Goal: Check status: Check status

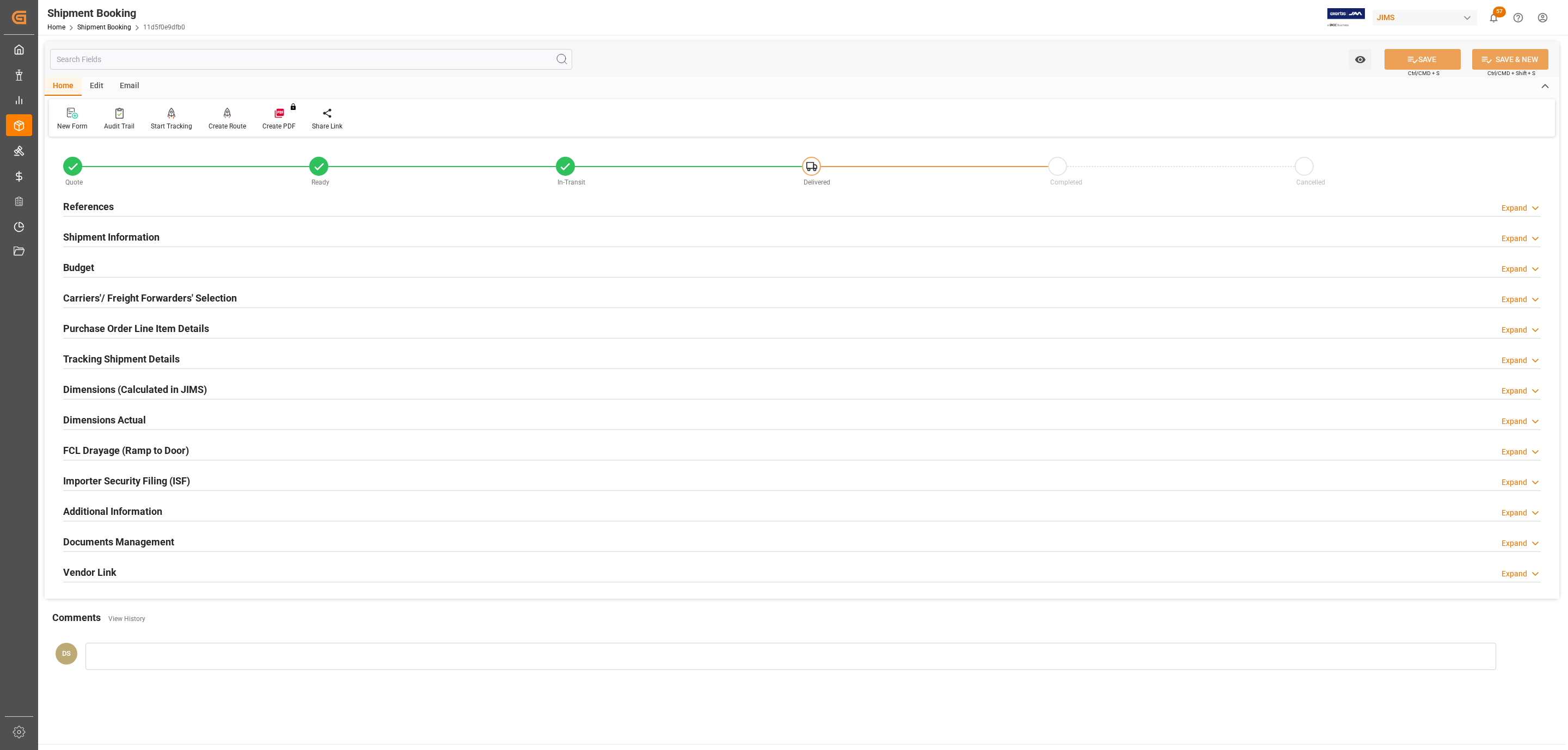
click at [180, 208] on div "References Expand" at bounding box center [802, 206] width 1477 height 21
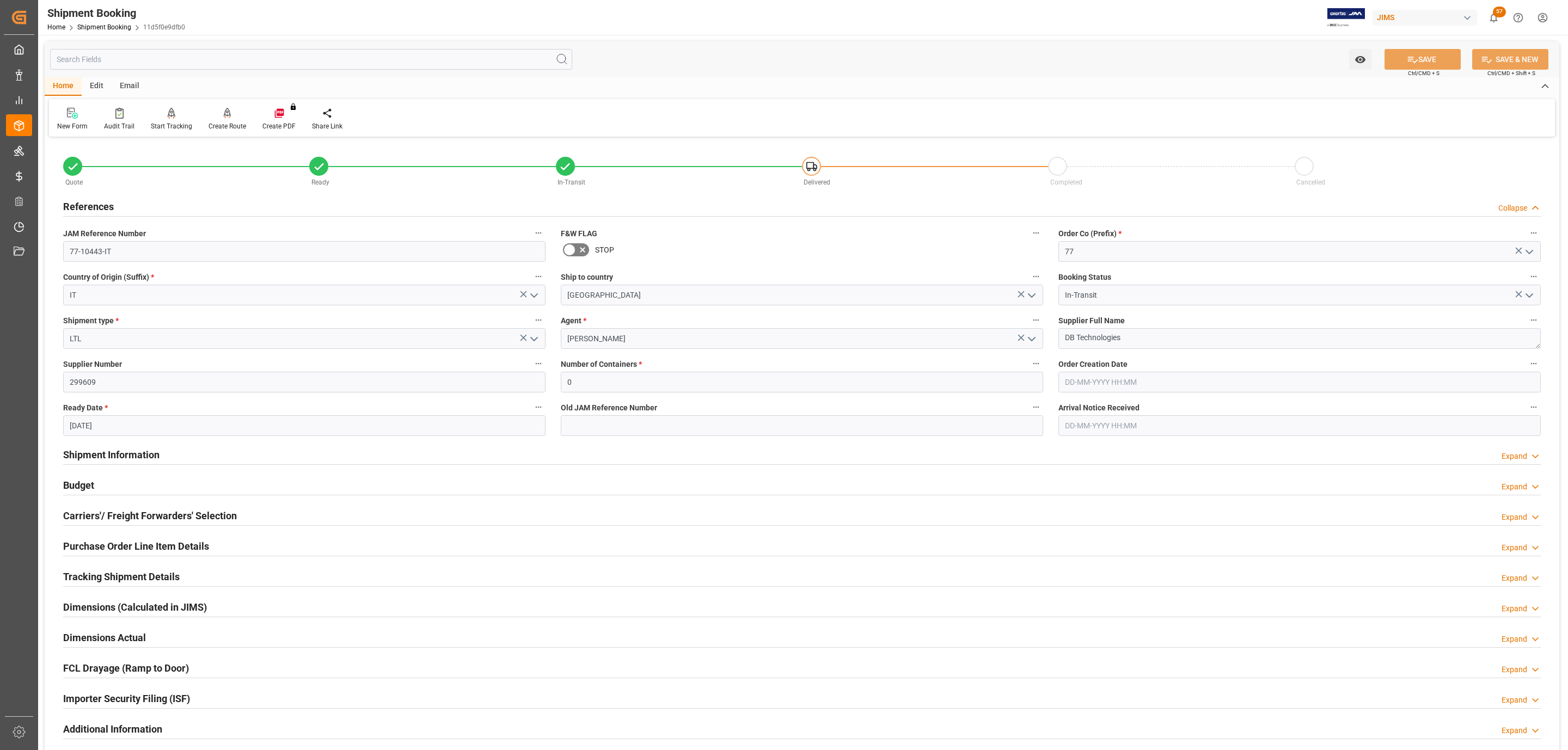
click at [179, 208] on div "References Collapse" at bounding box center [802, 206] width 1477 height 21
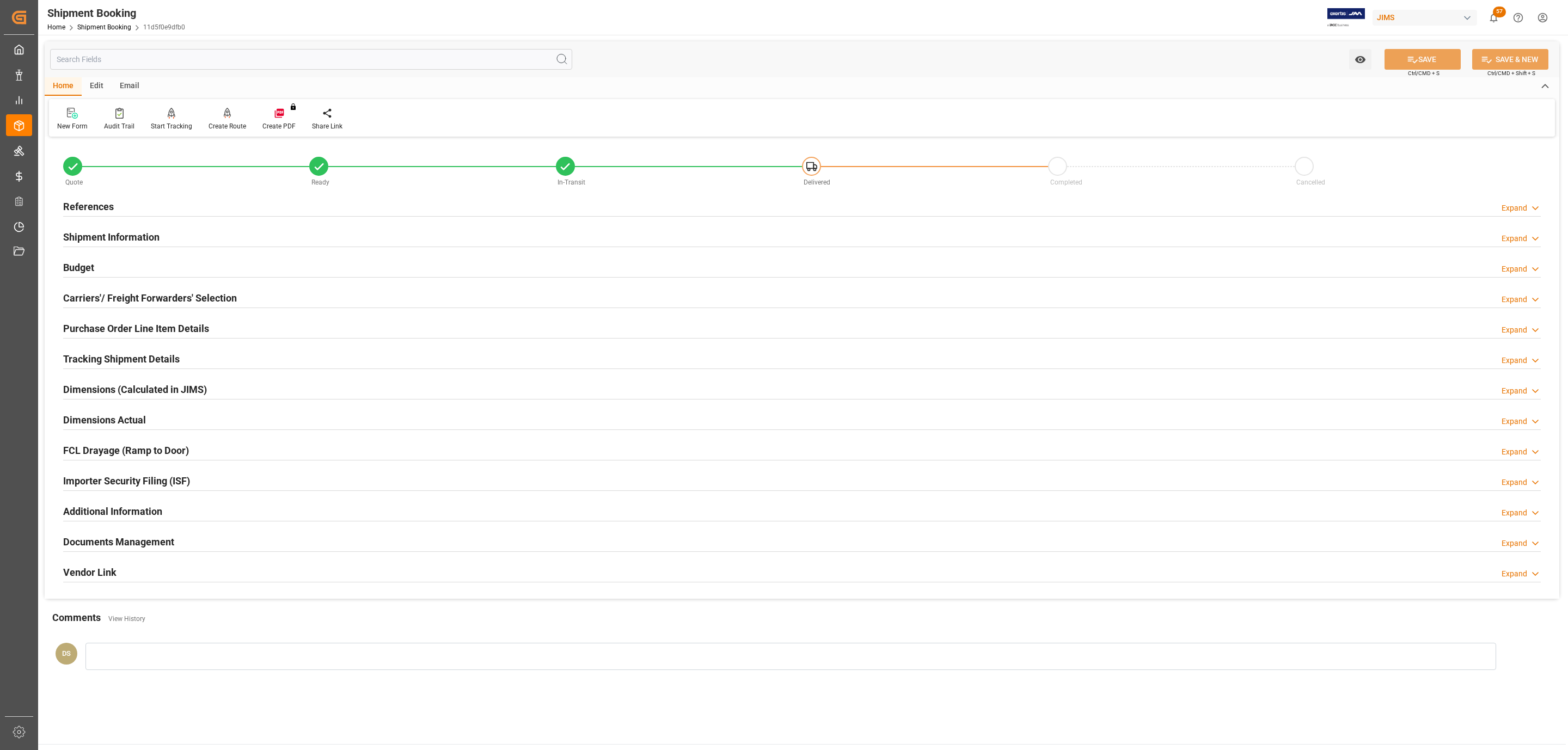
click at [179, 300] on h2 "Carriers'/ Freight Forwarders' Selection" at bounding box center [151, 298] width 174 height 15
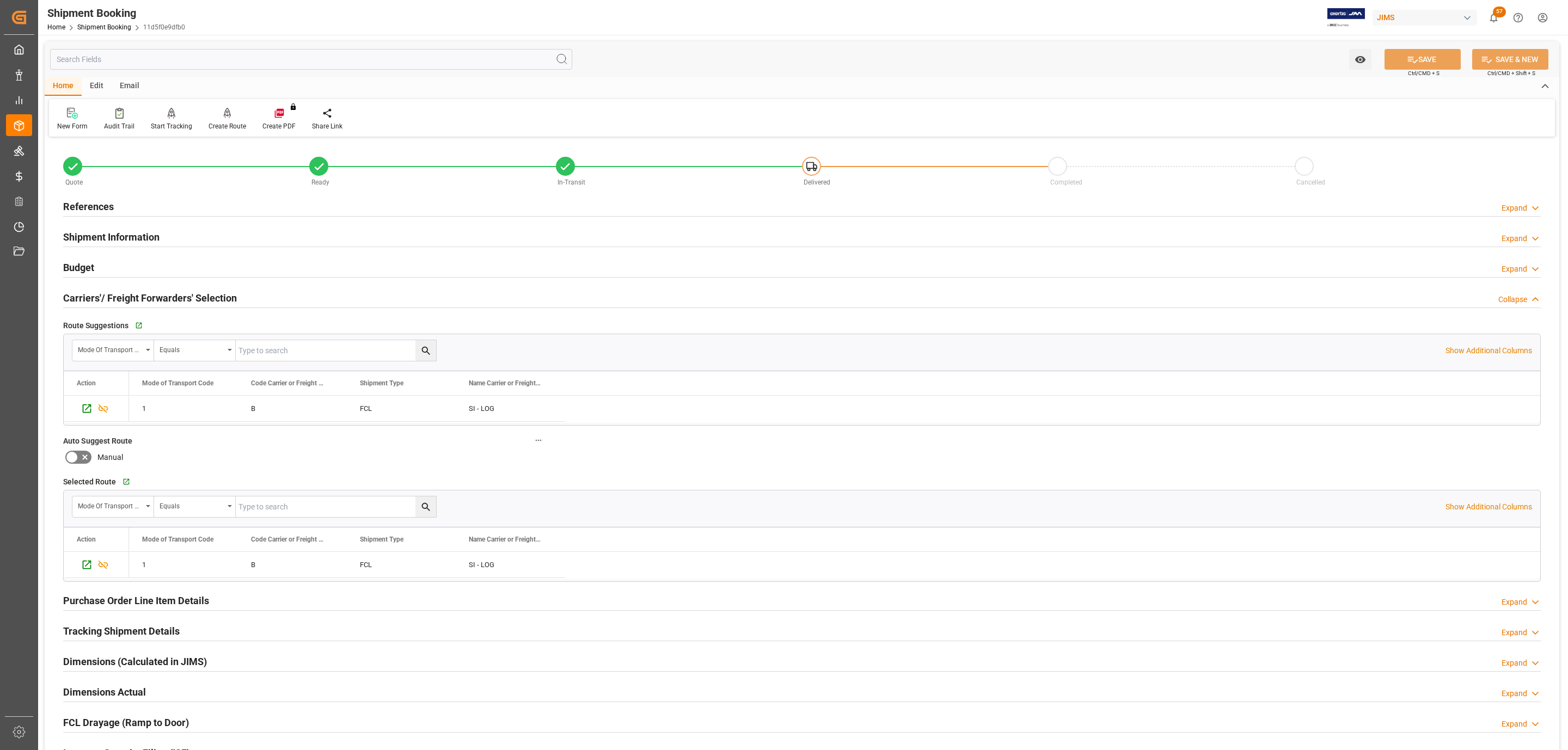
click at [151, 261] on div "Budget Expand" at bounding box center [802, 267] width 1477 height 21
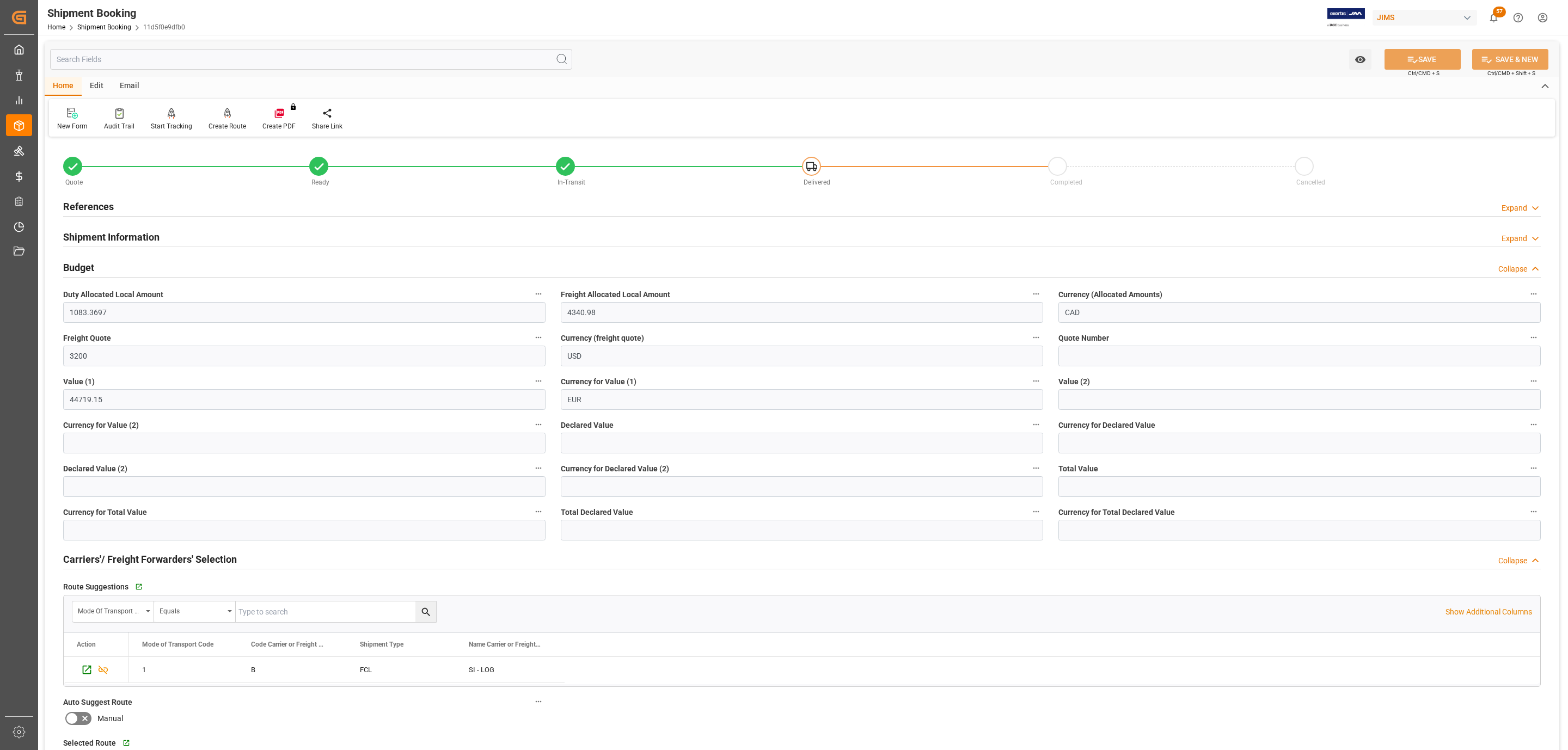
click at [151, 261] on div "Budget Collapse" at bounding box center [802, 267] width 1477 height 21
